Goal: Task Accomplishment & Management: Complete application form

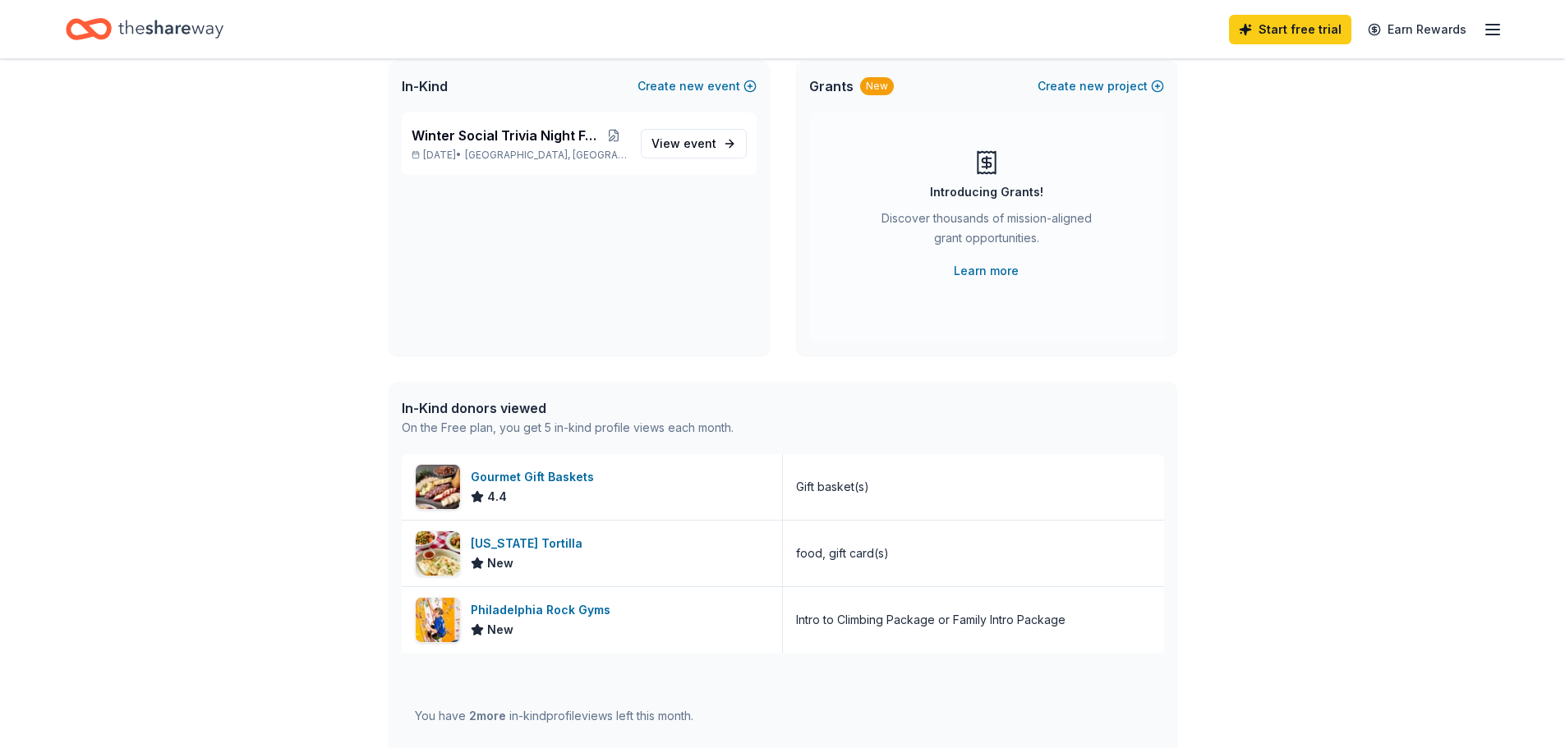
scroll to position [82, 0]
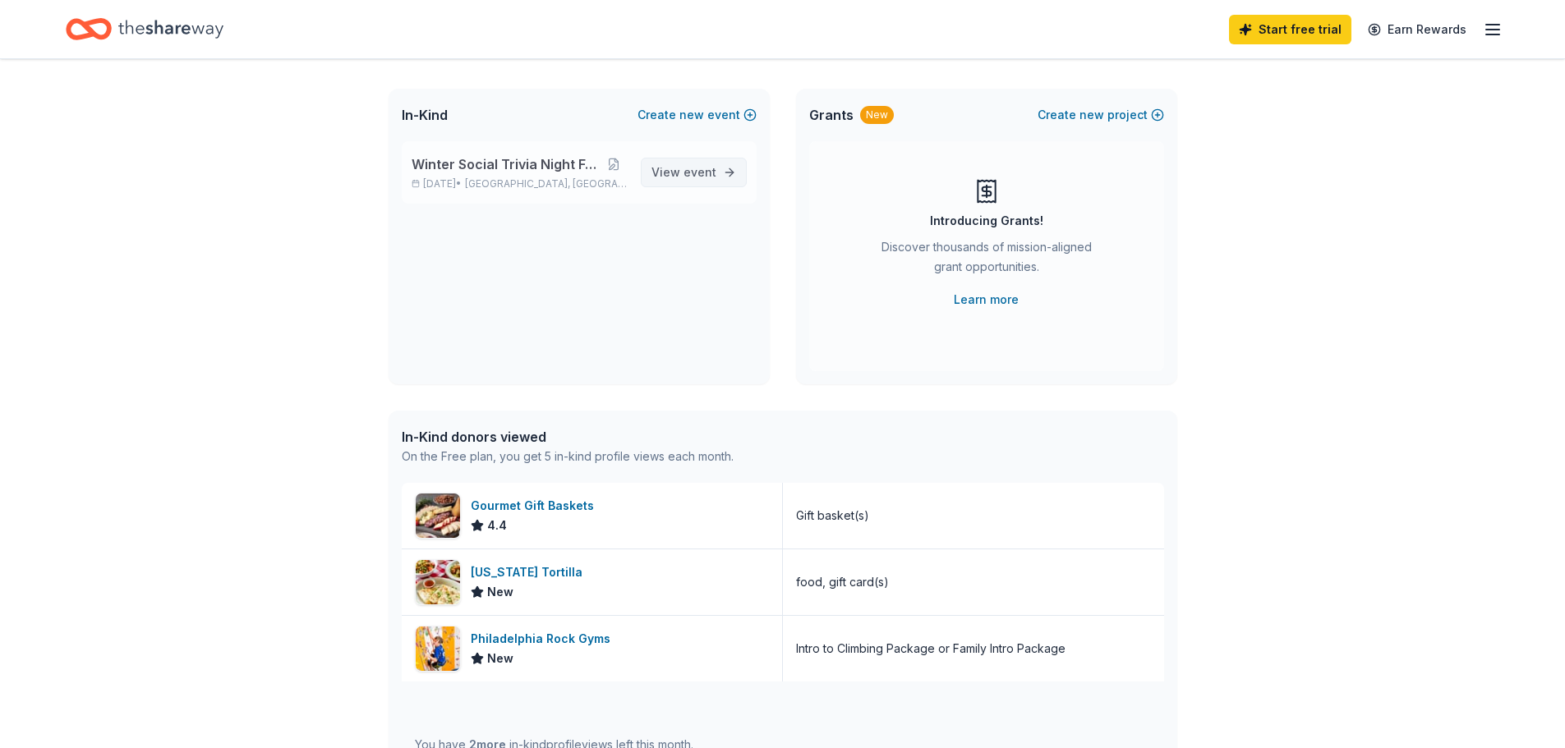
click at [698, 173] on span "event" at bounding box center [699, 172] width 33 height 14
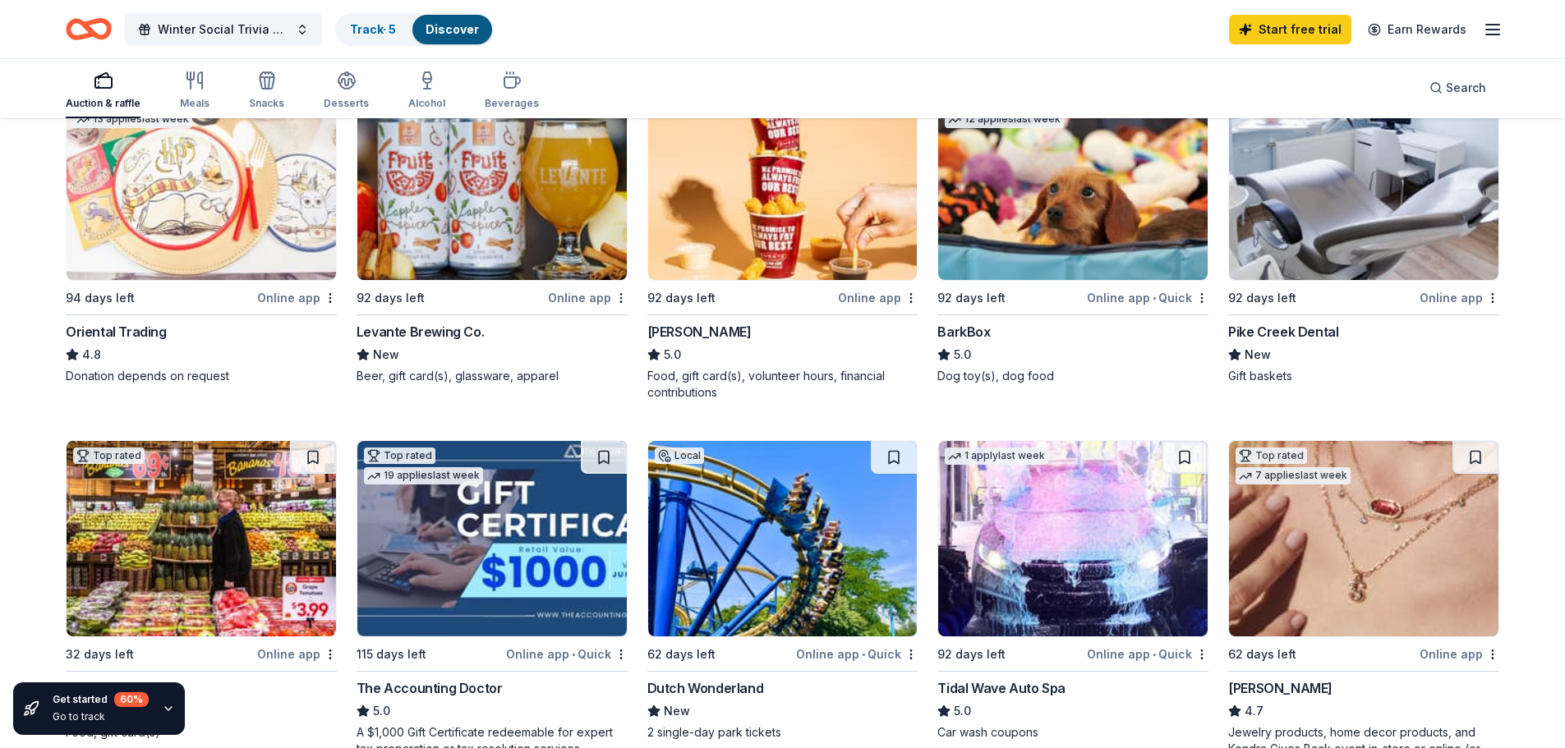
scroll to position [329, 0]
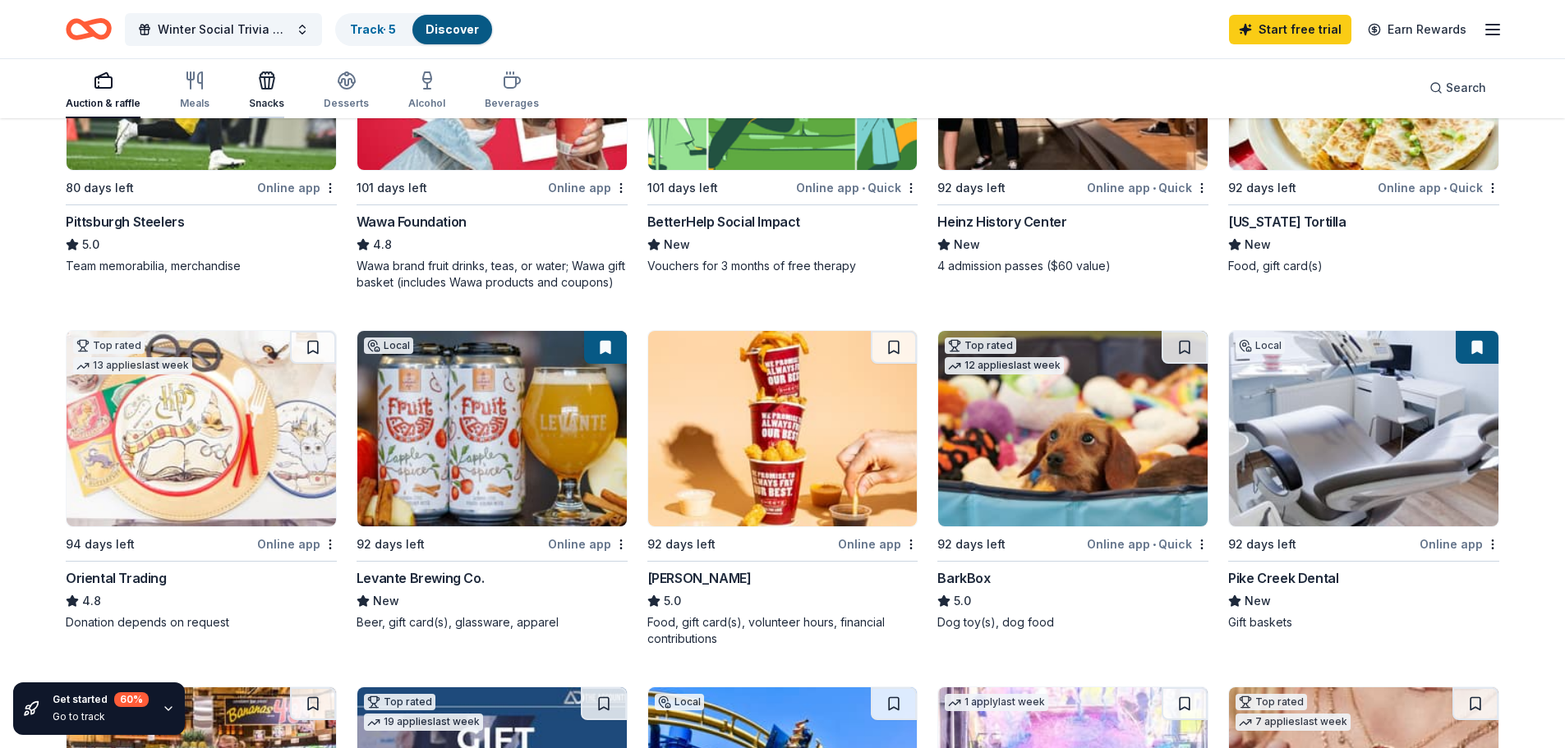
click at [257, 86] on icon "button" at bounding box center [267, 81] width 20 height 20
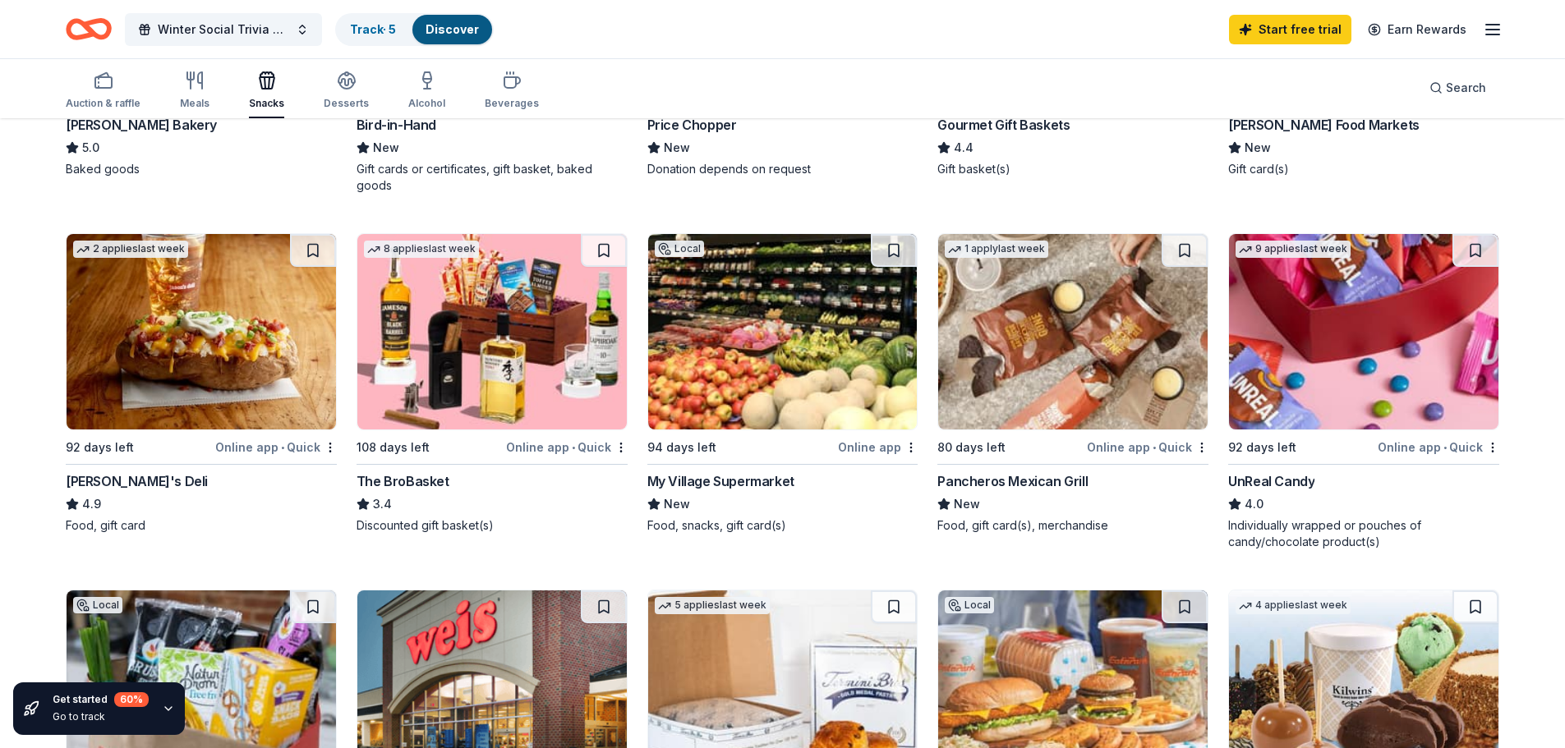
scroll to position [657, 0]
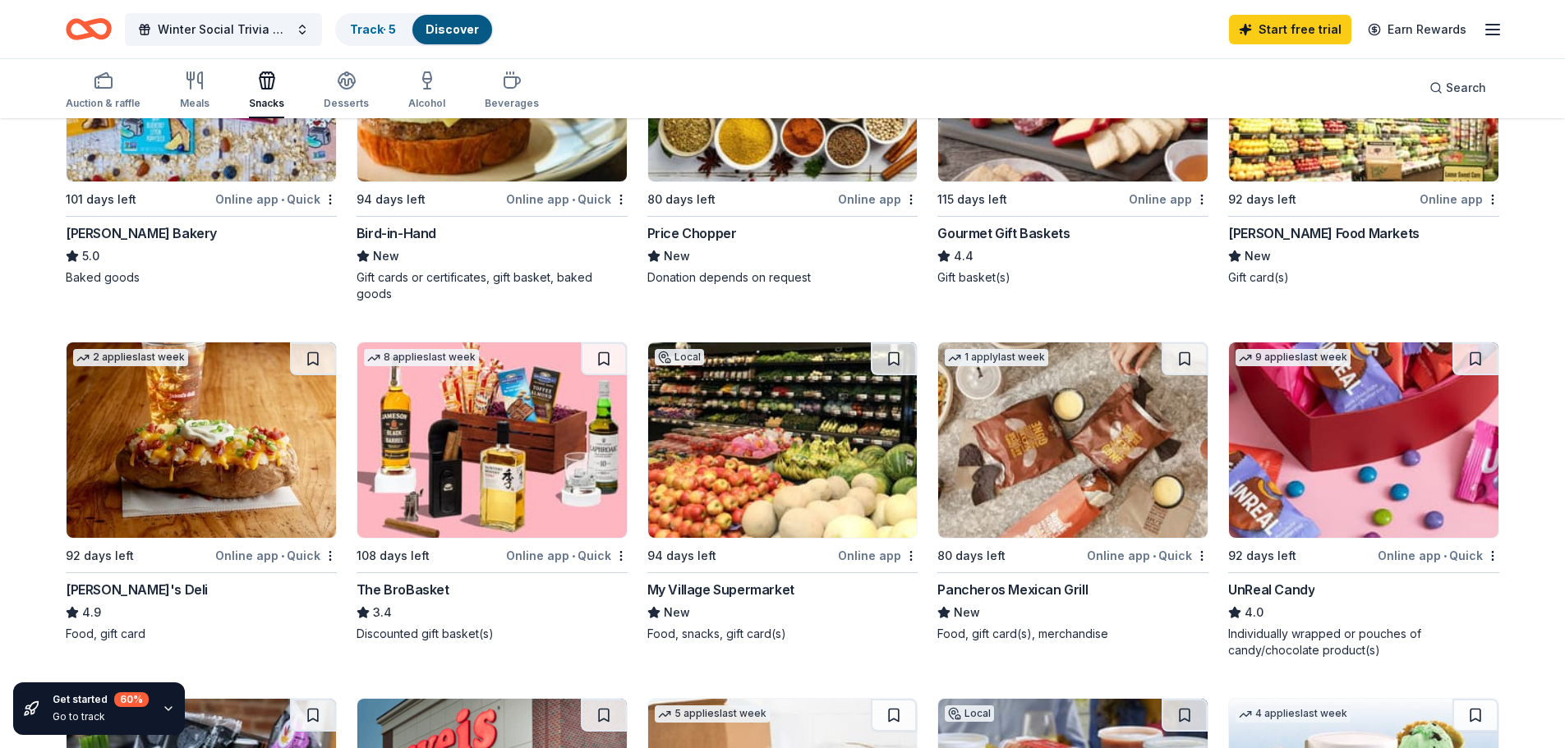
click at [466, 480] on img at bounding box center [491, 440] width 269 height 195
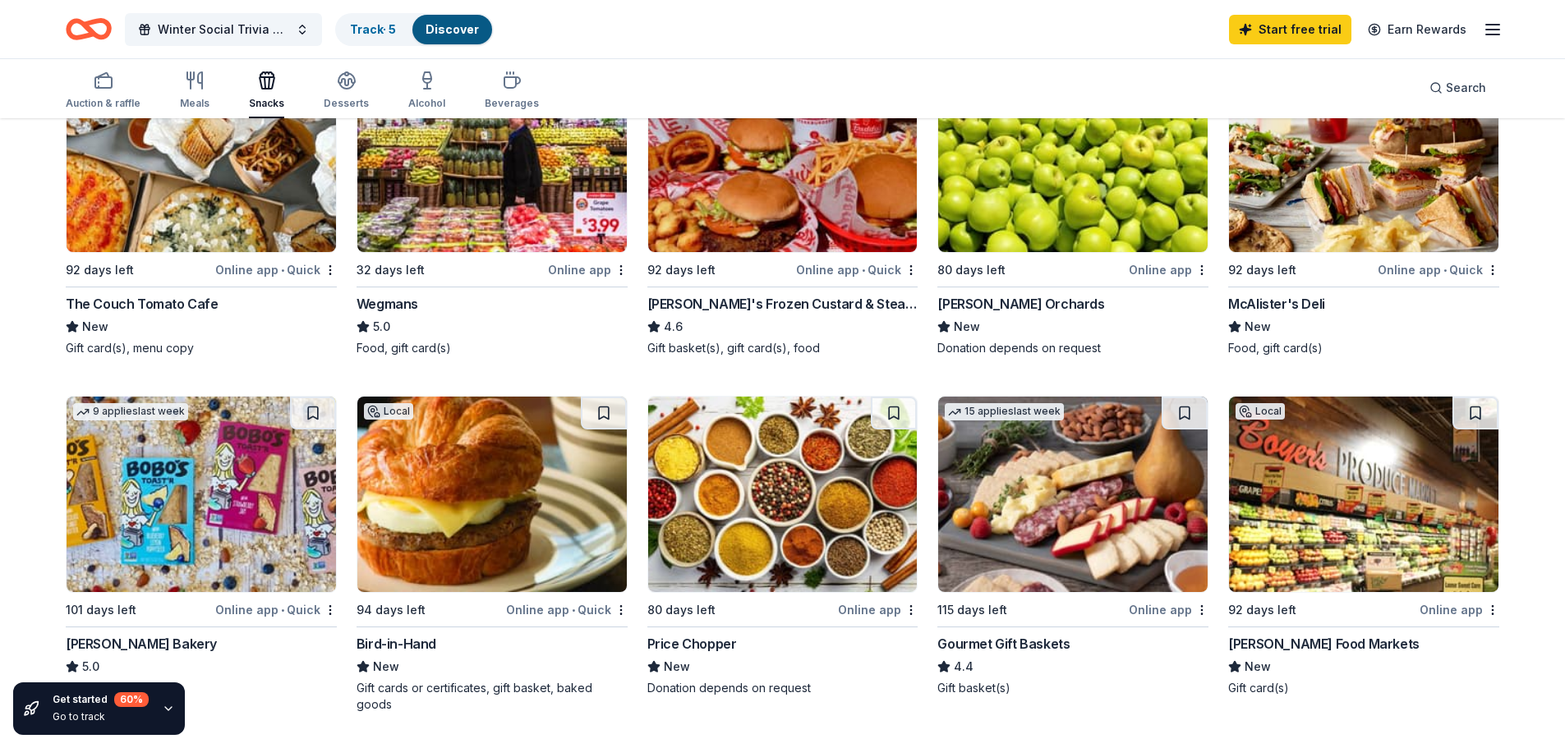
scroll to position [0, 0]
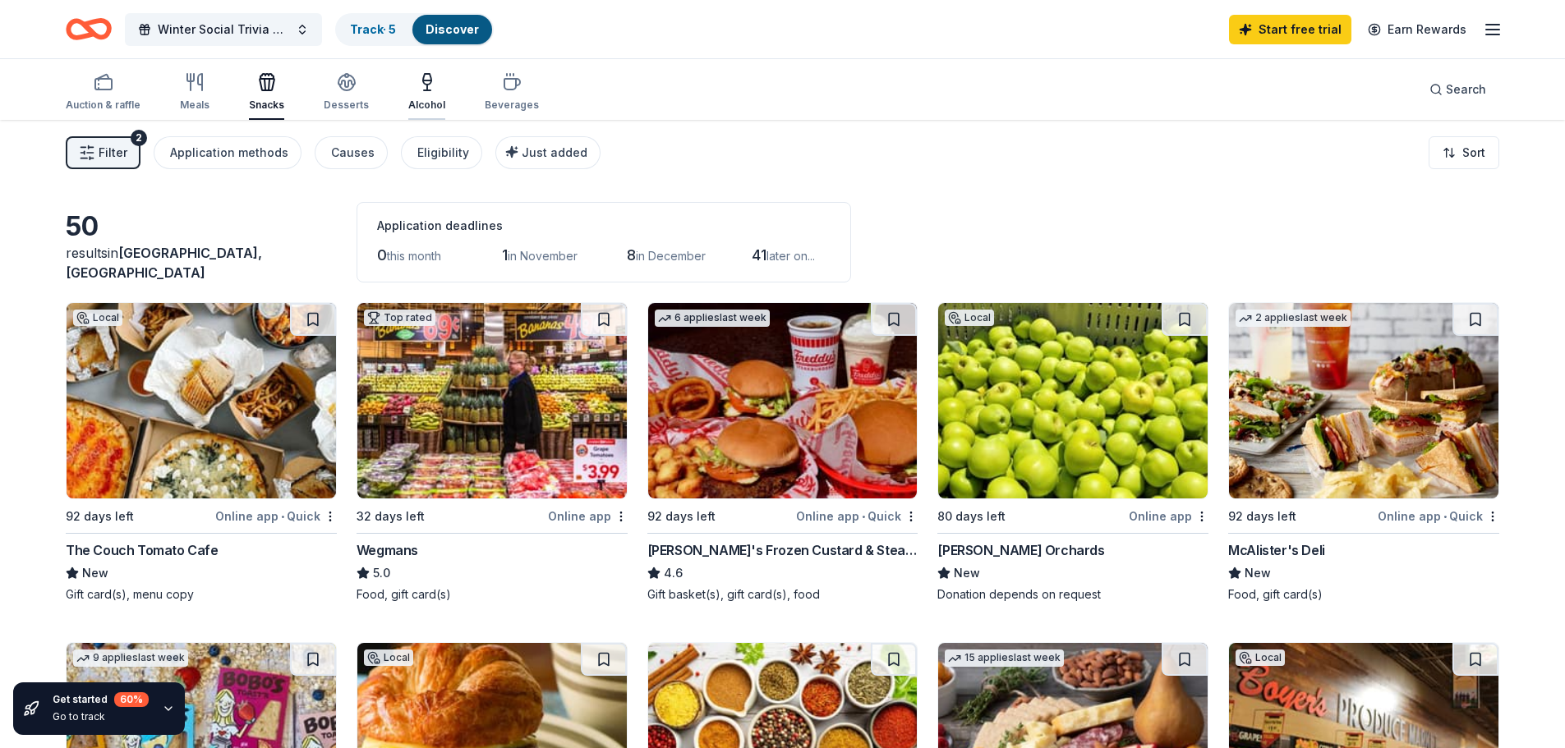
click at [424, 89] on icon "button" at bounding box center [427, 82] width 20 height 20
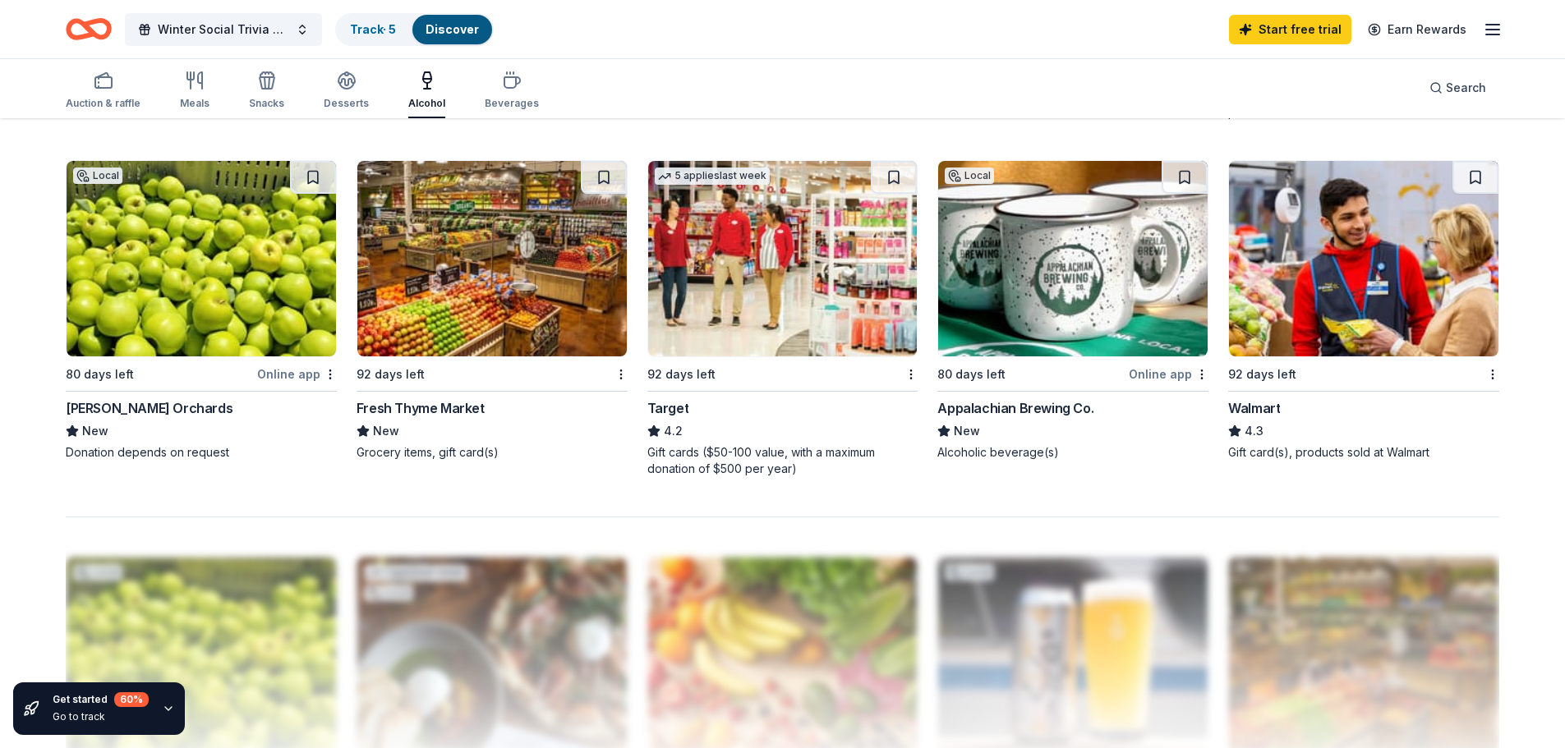
scroll to position [1232, 0]
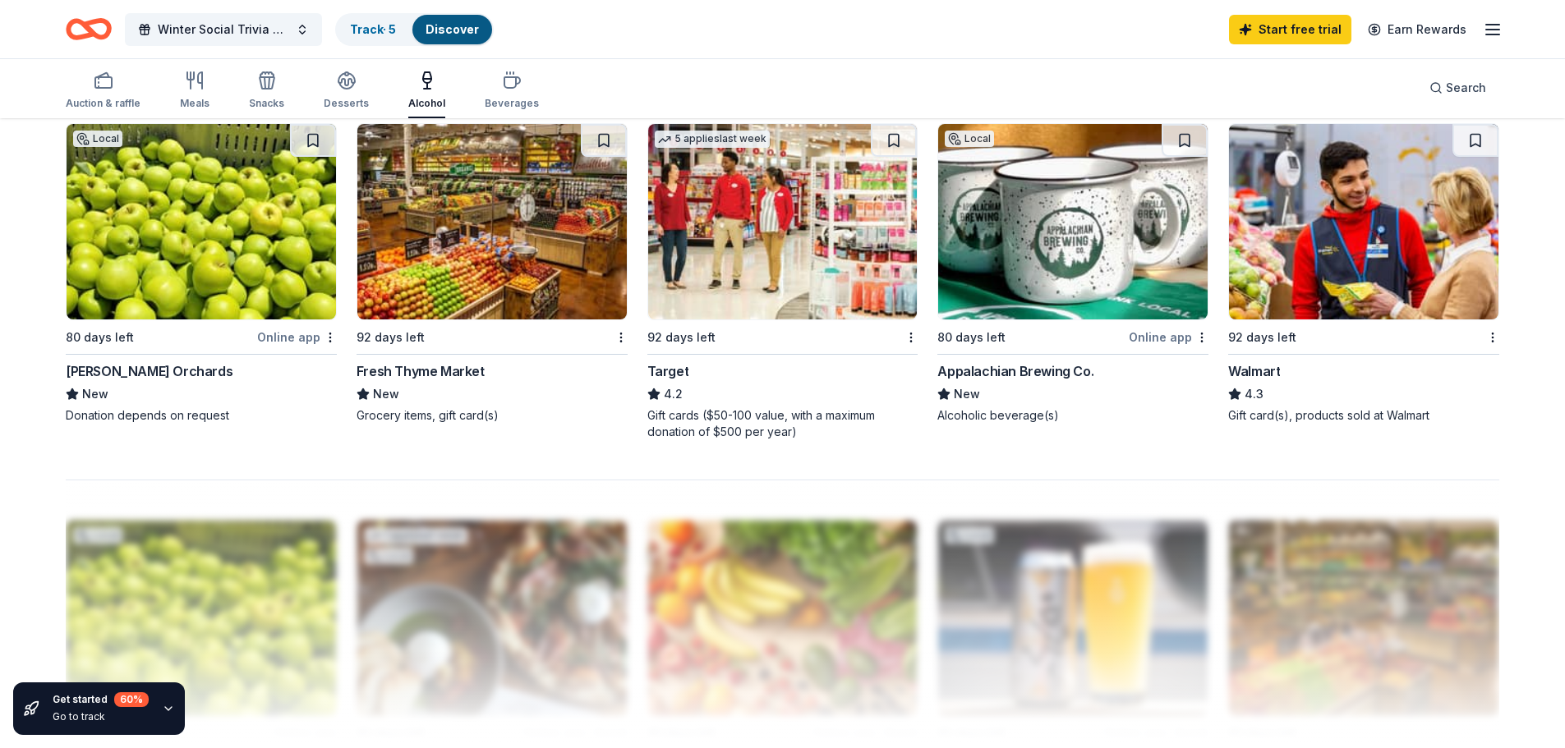
click at [1042, 237] on img at bounding box center [1072, 221] width 269 height 195
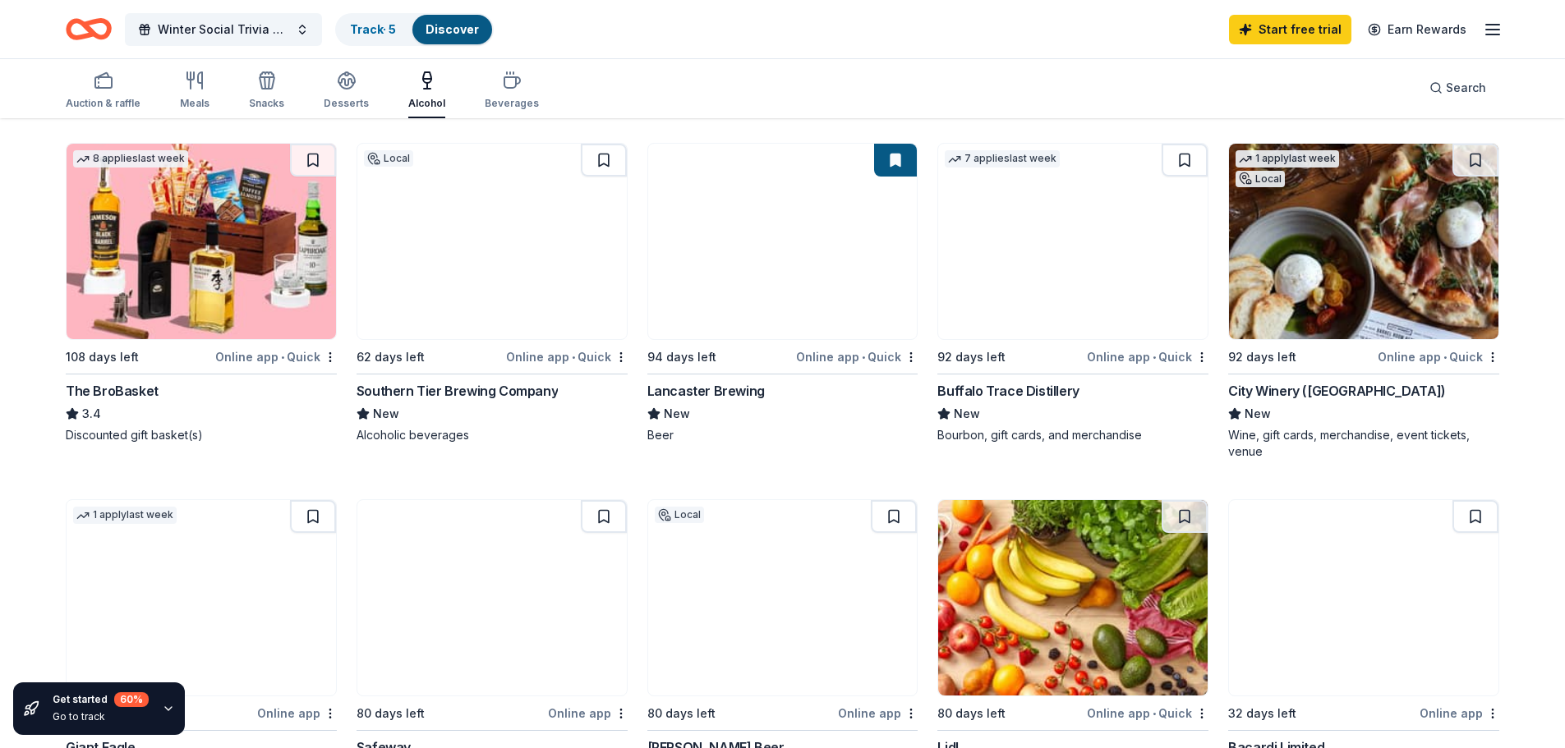
scroll to position [493, 0]
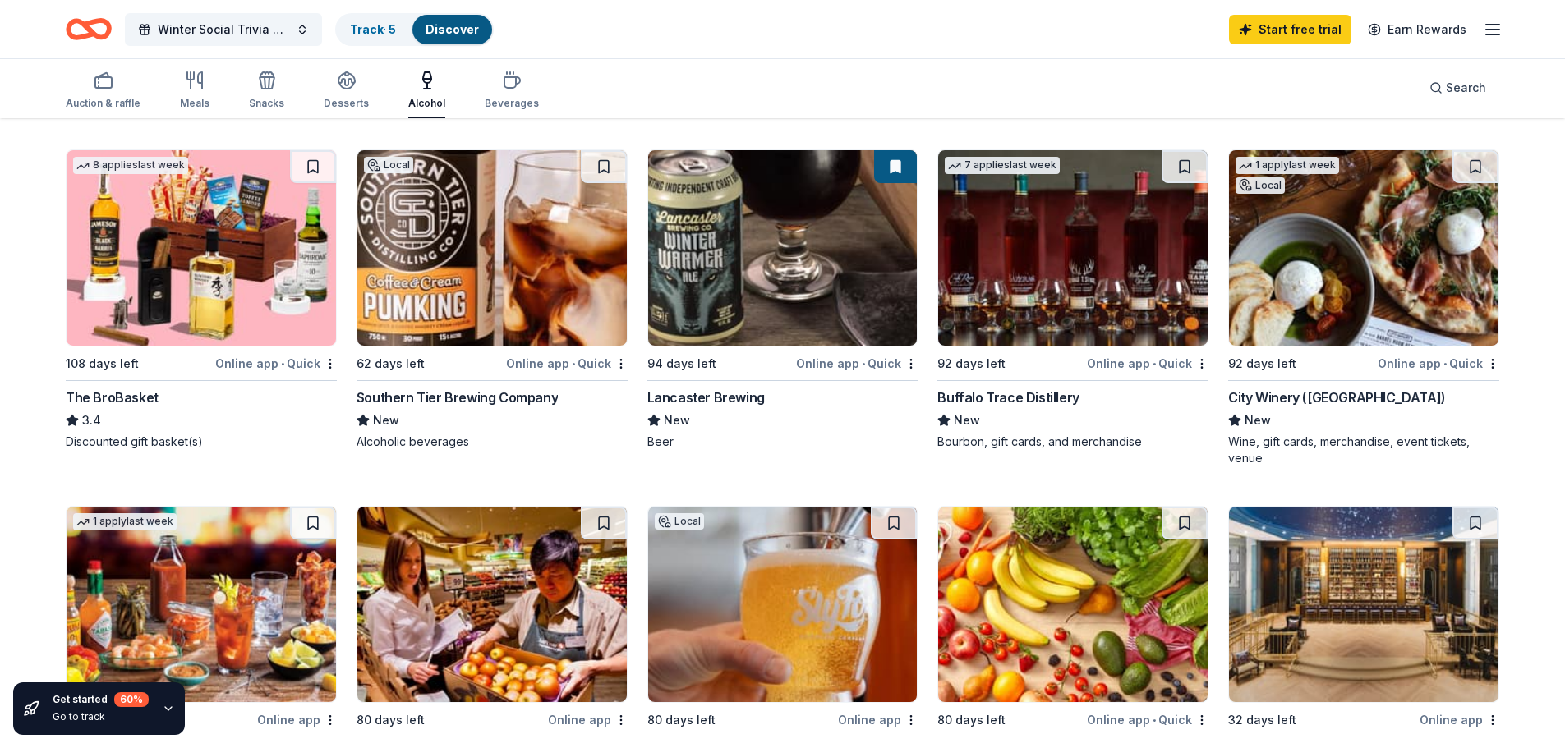
click at [1004, 277] on img at bounding box center [1072, 247] width 269 height 195
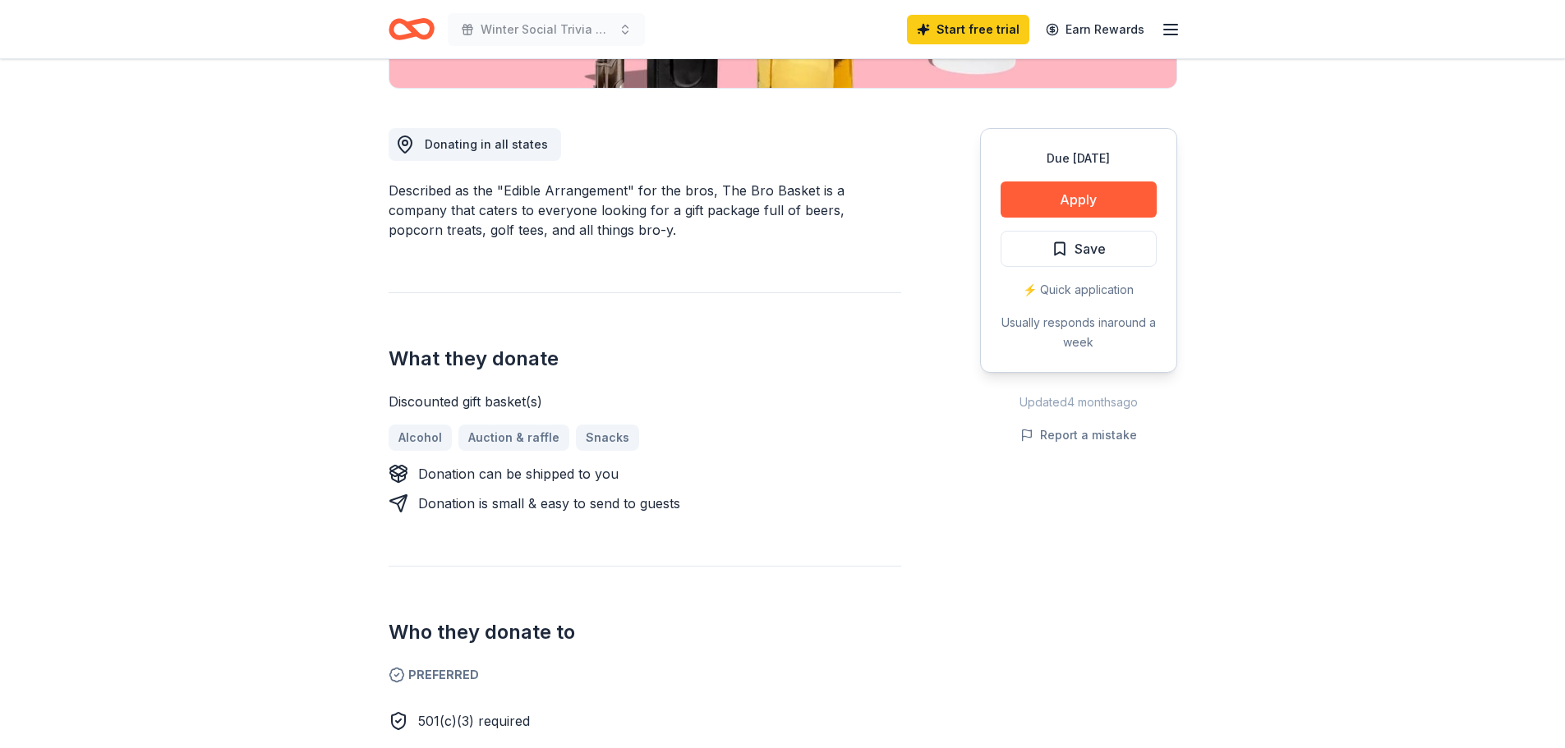
scroll to position [329, 0]
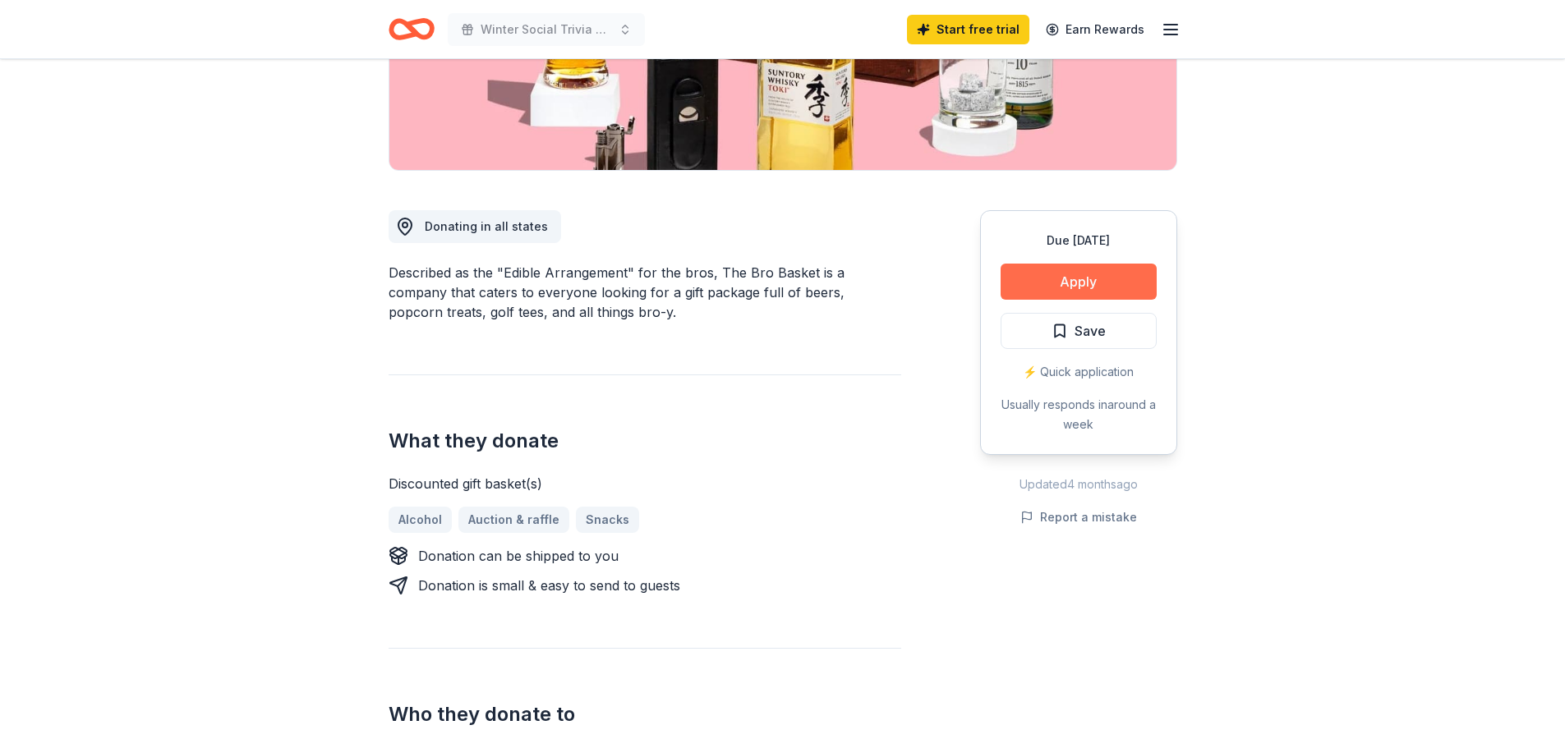
click at [1080, 287] on button "Apply" at bounding box center [1078, 282] width 156 height 36
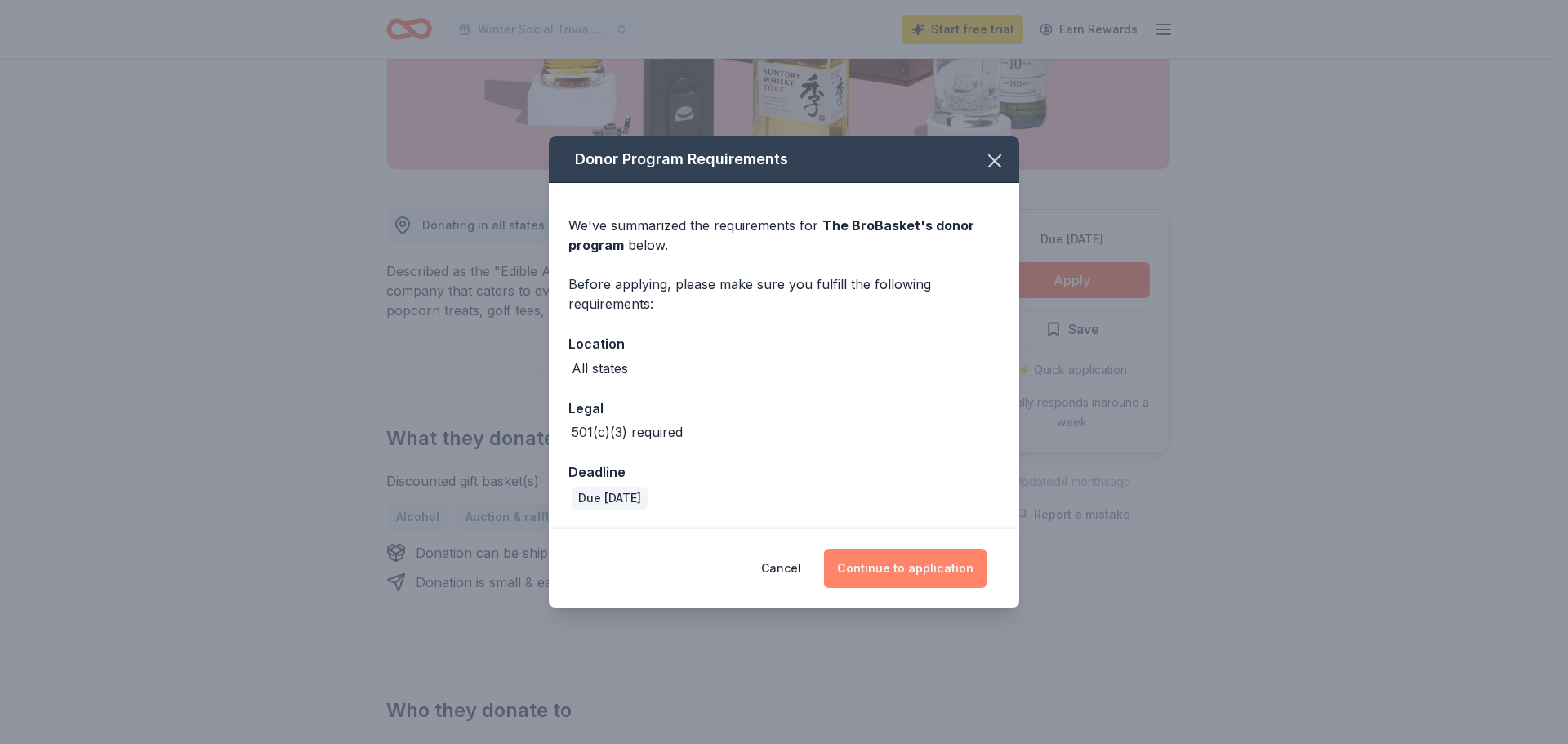
click at [930, 576] on button "Continue to application" at bounding box center [905, 568] width 162 height 39
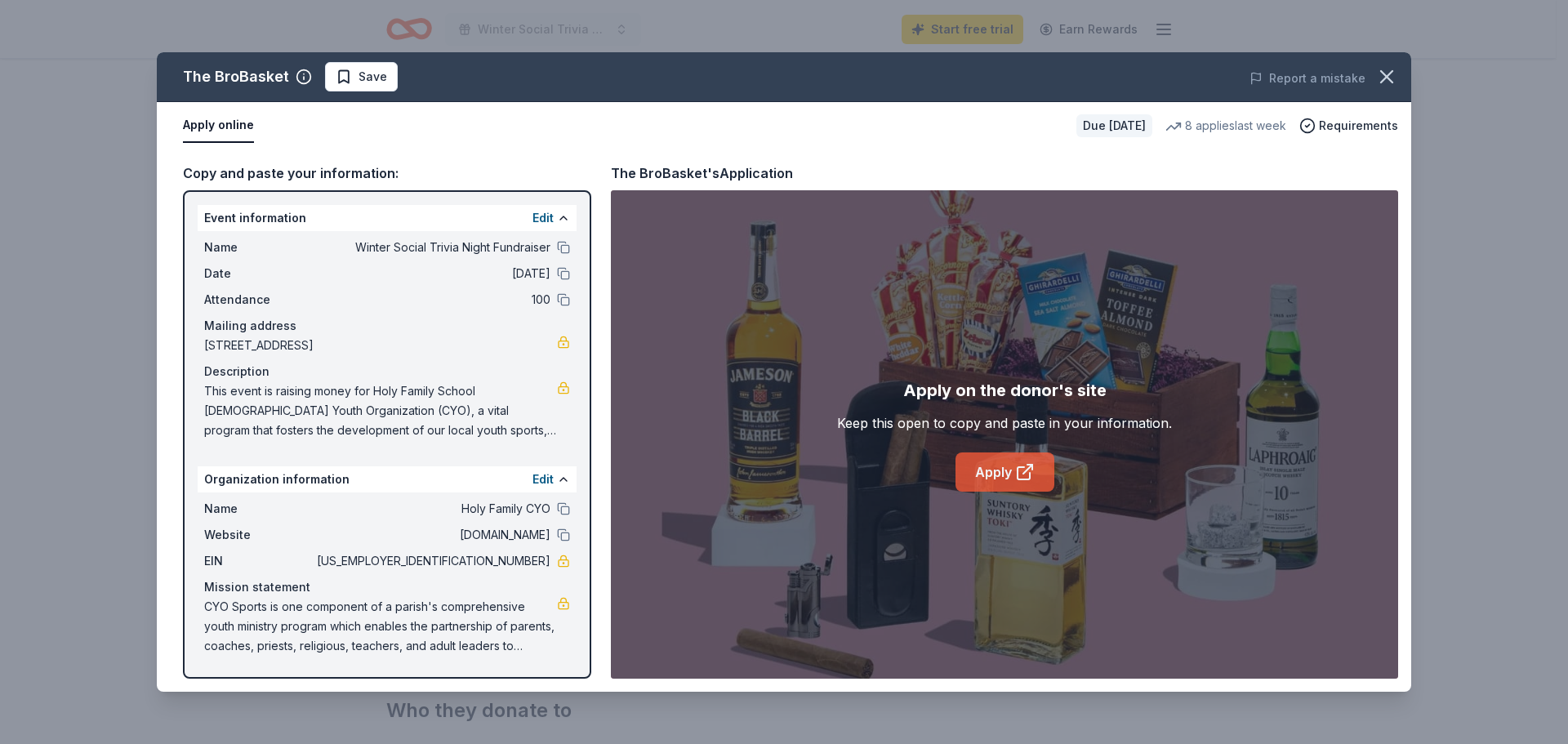
click at [1005, 478] on link "Apply" at bounding box center [1004, 471] width 98 height 39
click at [1386, 70] on icon "button" at bounding box center [1386, 77] width 23 height 23
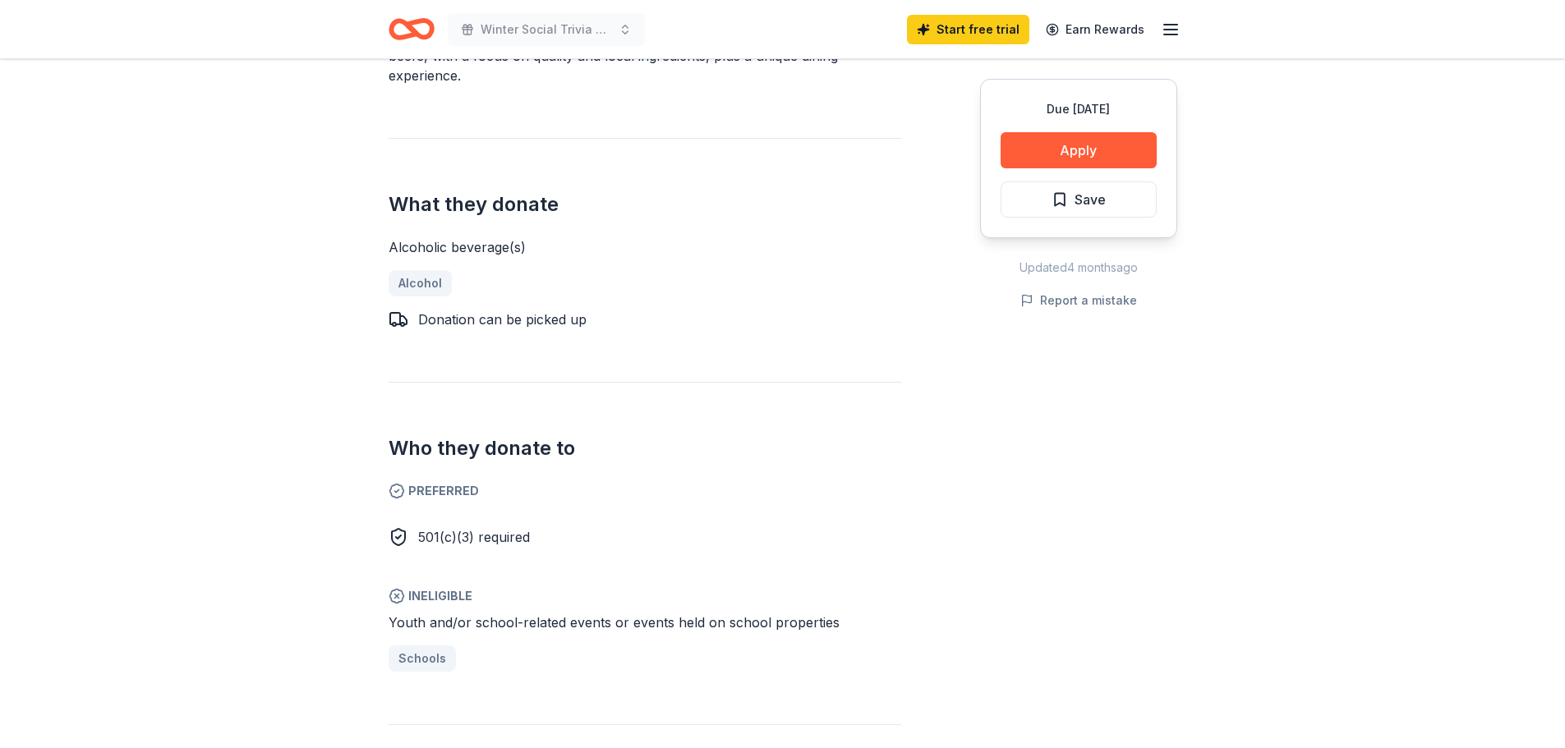
scroll to position [575, 0]
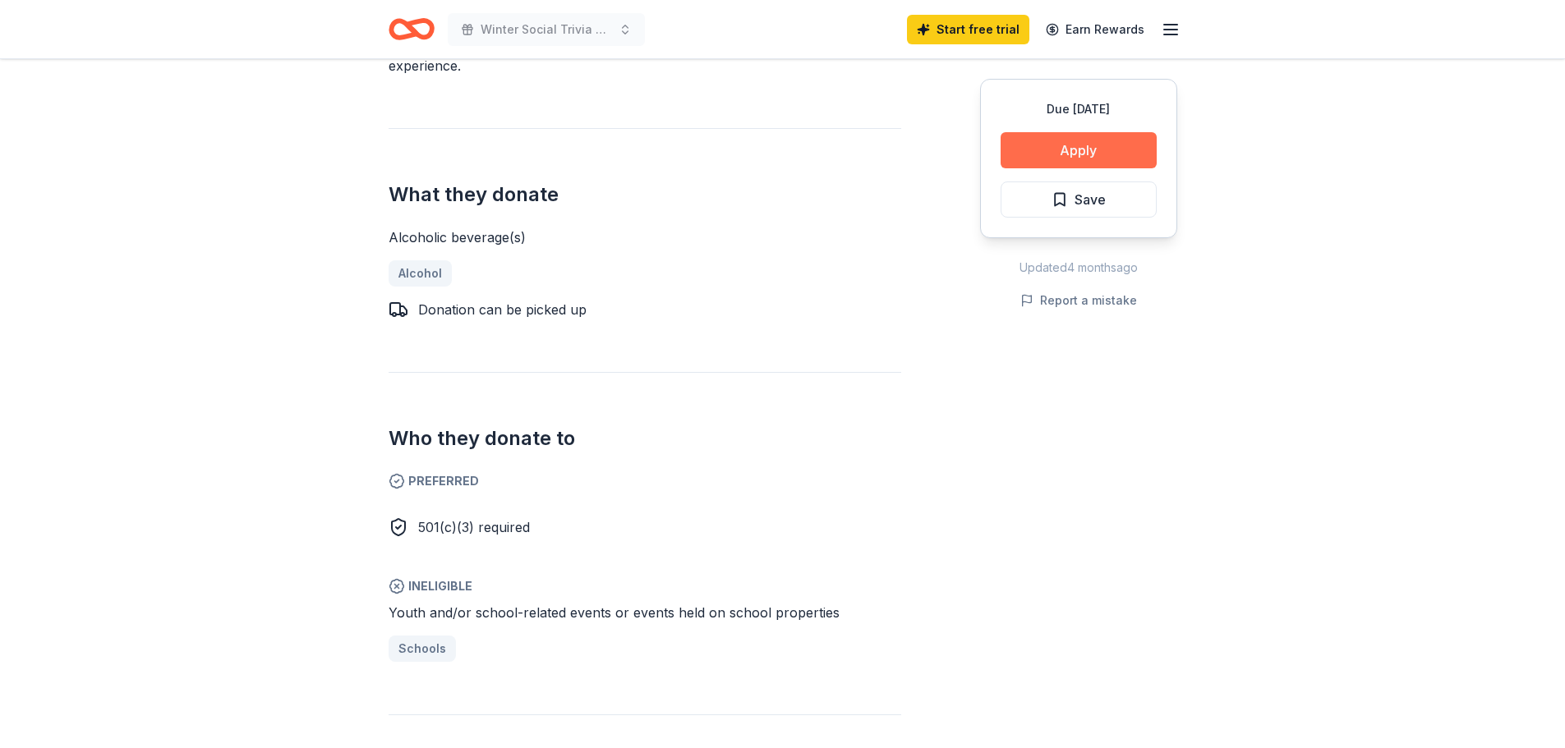
click at [1074, 157] on button "Apply" at bounding box center [1078, 150] width 156 height 36
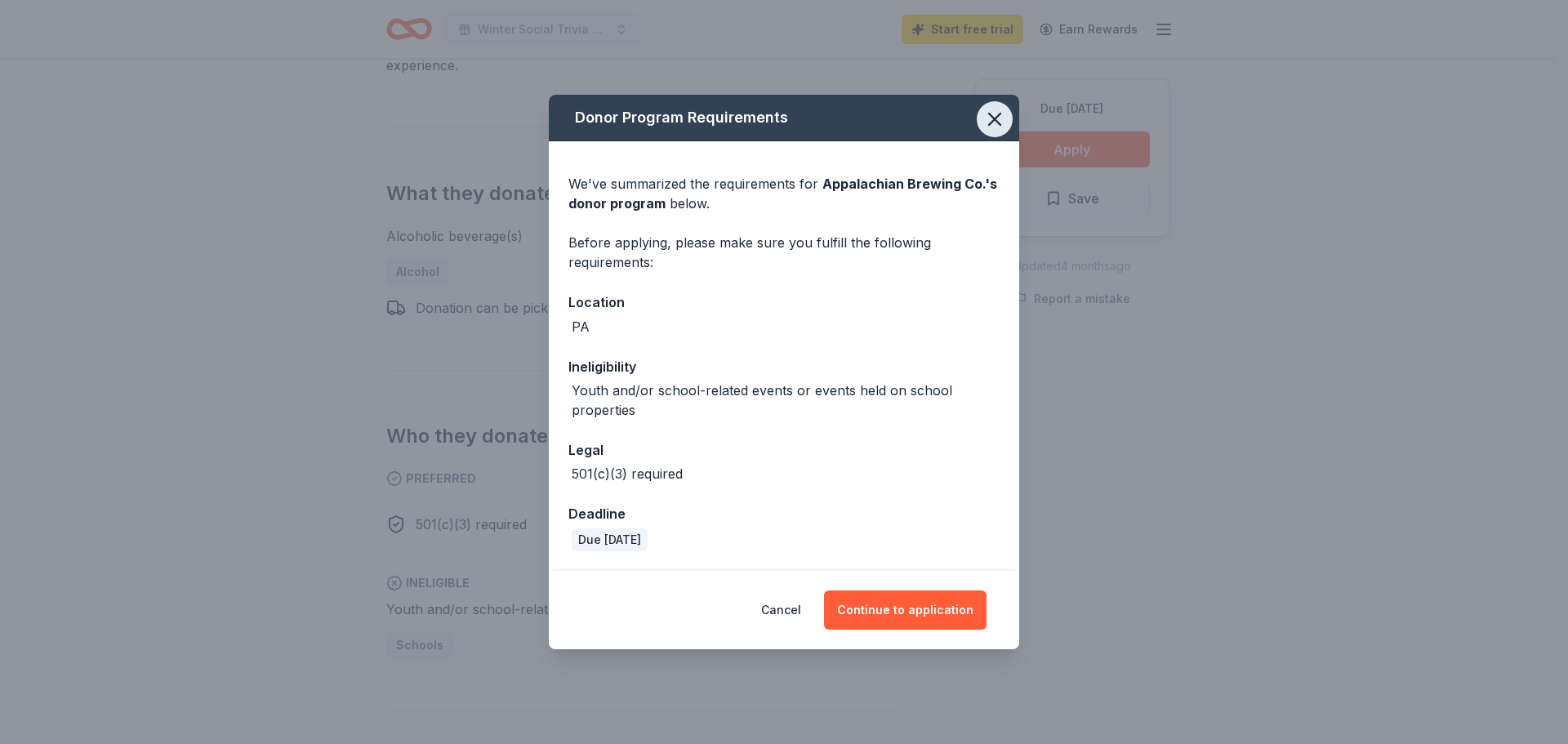
click at [1004, 115] on icon "button" at bounding box center [994, 118] width 23 height 23
